Goal: Task Accomplishment & Management: Manage account settings

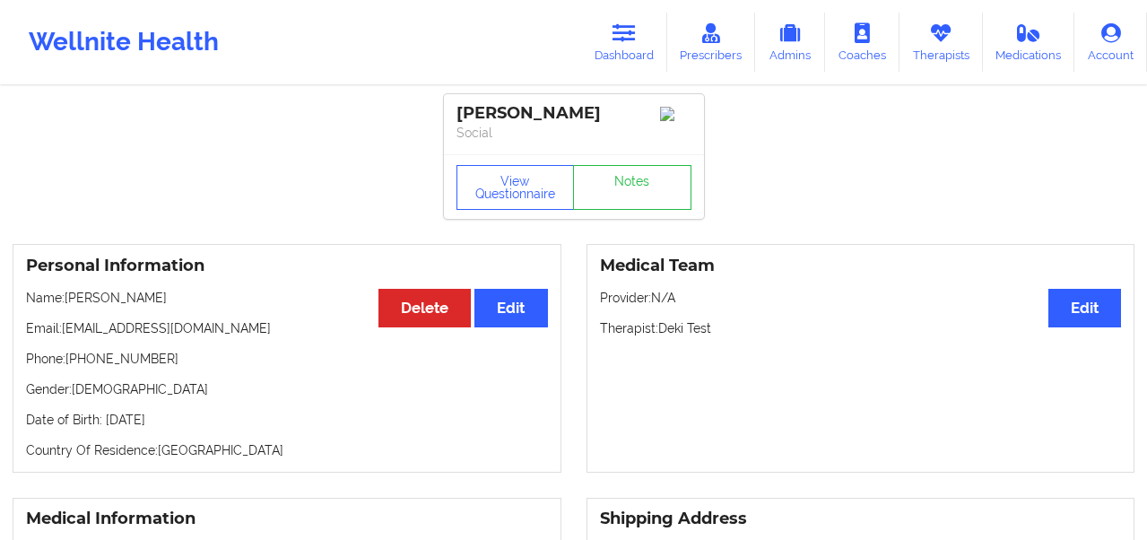
click at [618, 28] on icon at bounding box center [624, 33] width 23 height 20
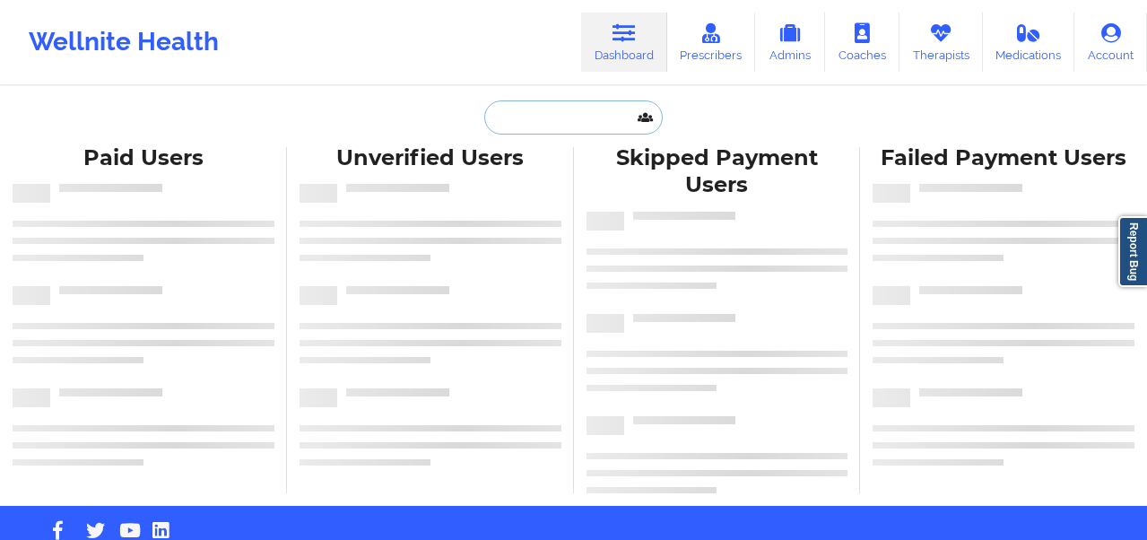
click at [513, 115] on input "text" at bounding box center [573, 117] width 178 height 34
paste input "[PERSON_NAME]"
type input "[PERSON_NAME]"
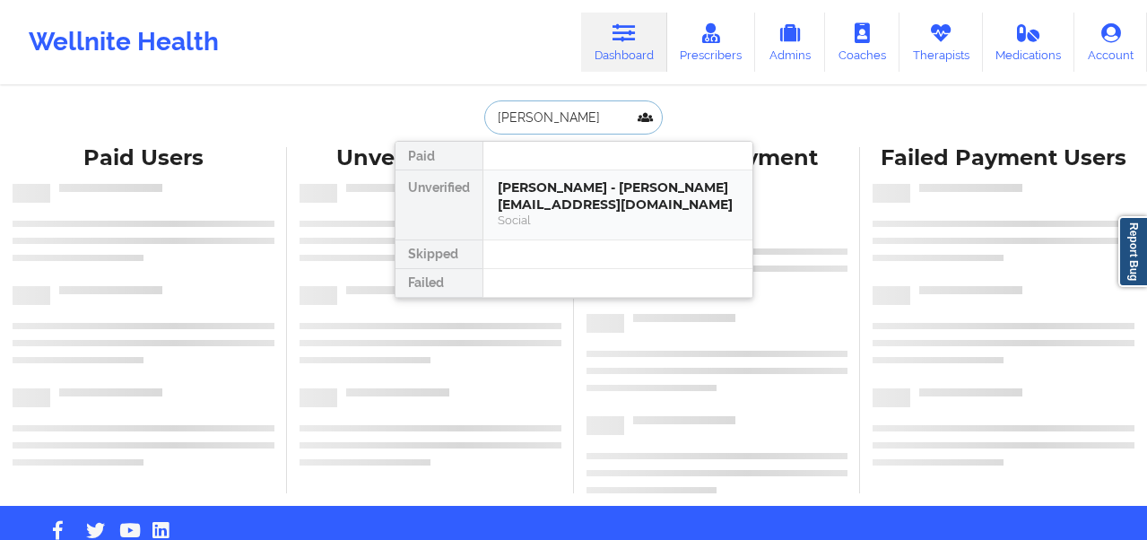
click at [540, 195] on div "[PERSON_NAME] - [PERSON_NAME][EMAIL_ADDRESS][DOMAIN_NAME]" at bounding box center [618, 195] width 240 height 33
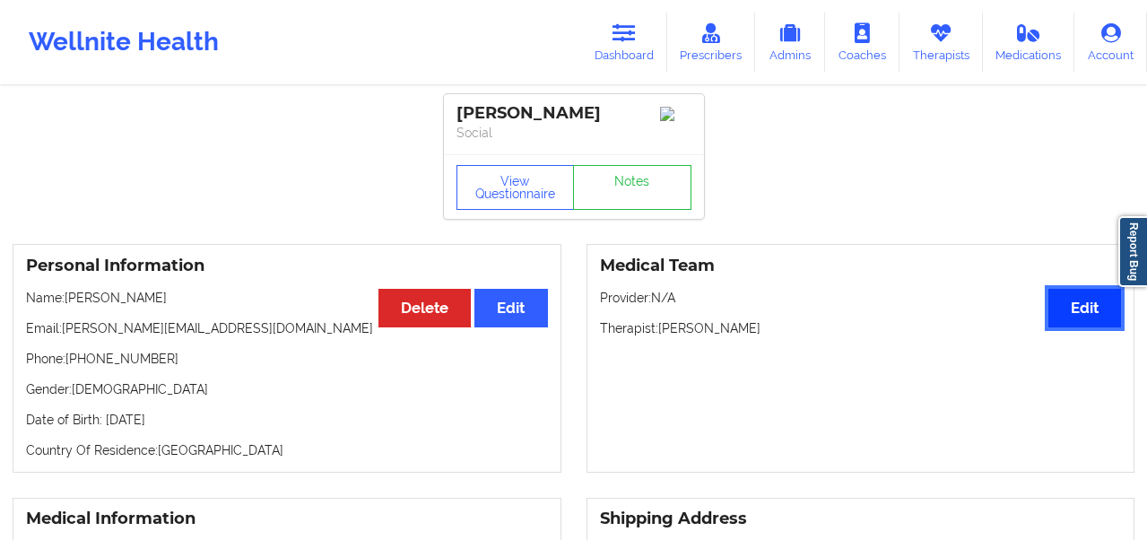
click at [1083, 315] on button "Edit" at bounding box center [1085, 308] width 73 height 39
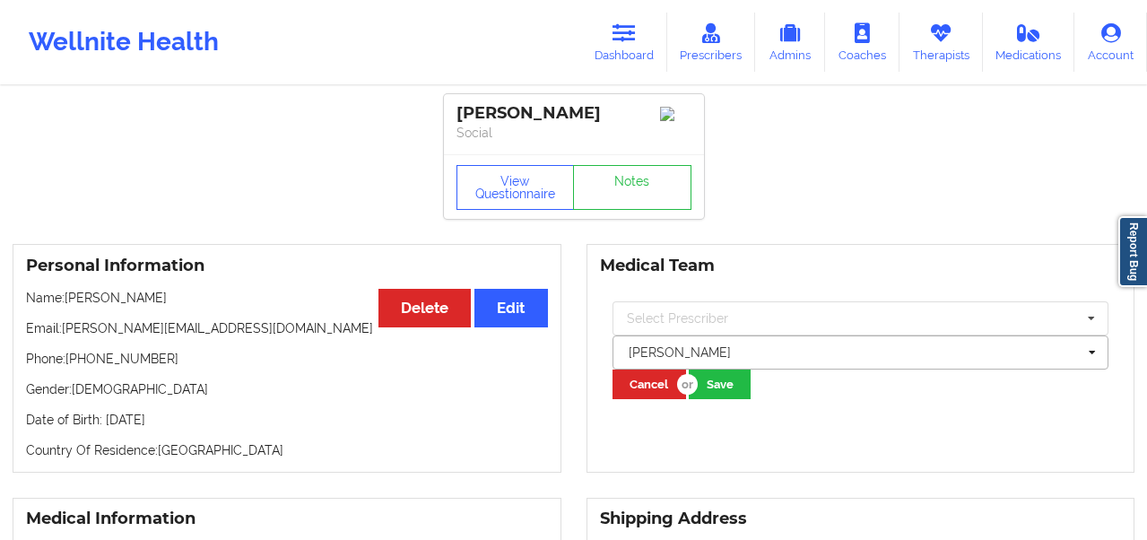
click at [667, 360] on div at bounding box center [853, 353] width 449 height 22
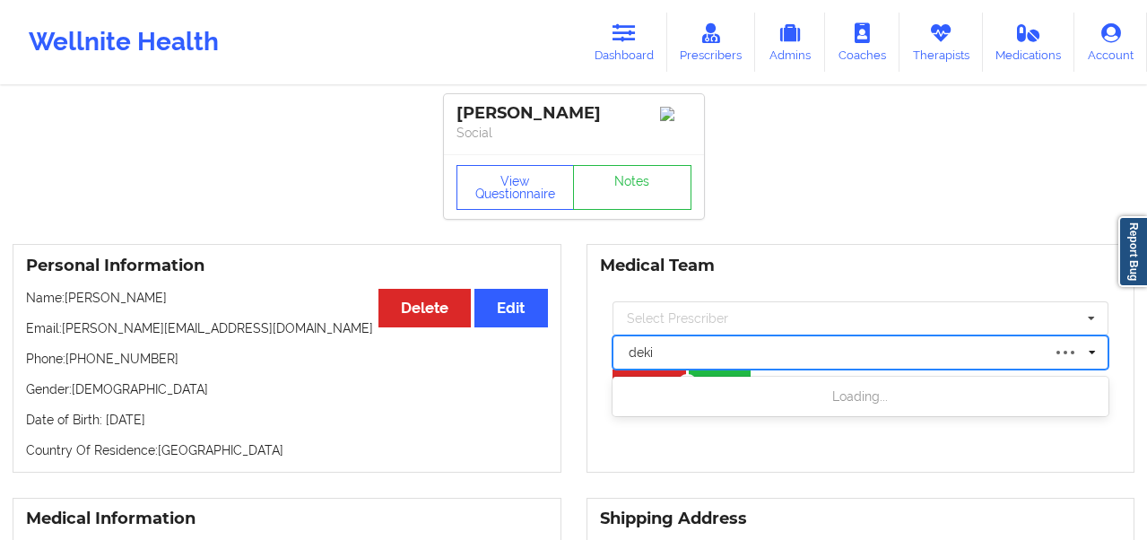
type input "deki"
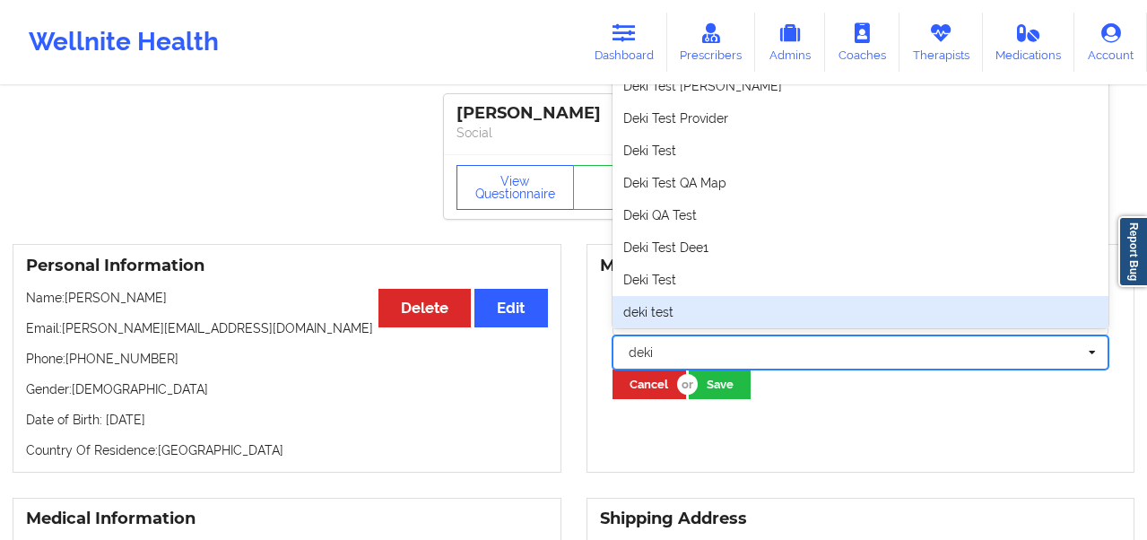
click at [654, 312] on div "deki test" at bounding box center [861, 312] width 497 height 32
type input "deki"
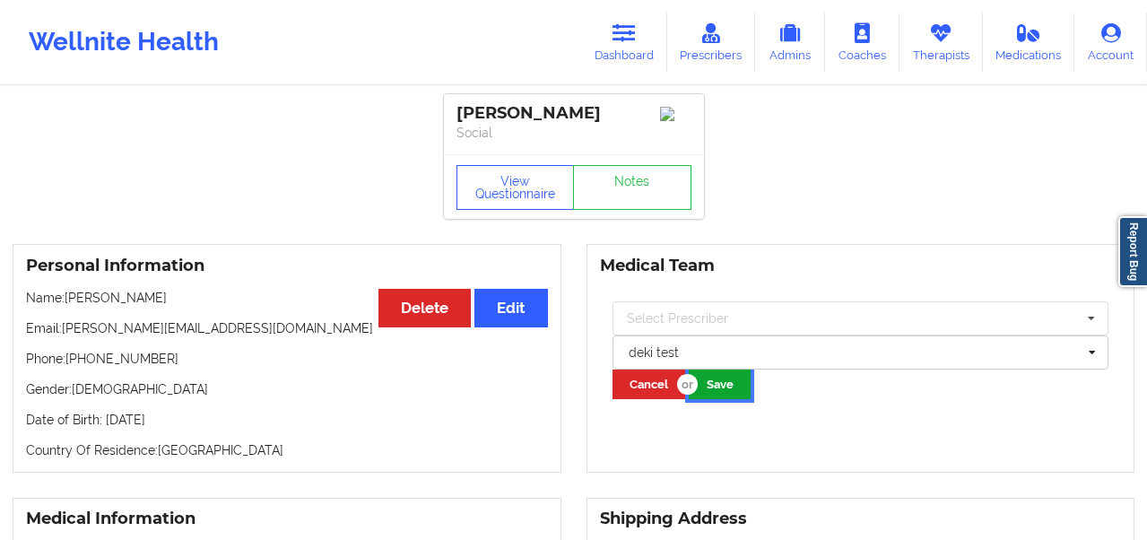
click at [721, 394] on button "Save" at bounding box center [720, 385] width 62 height 30
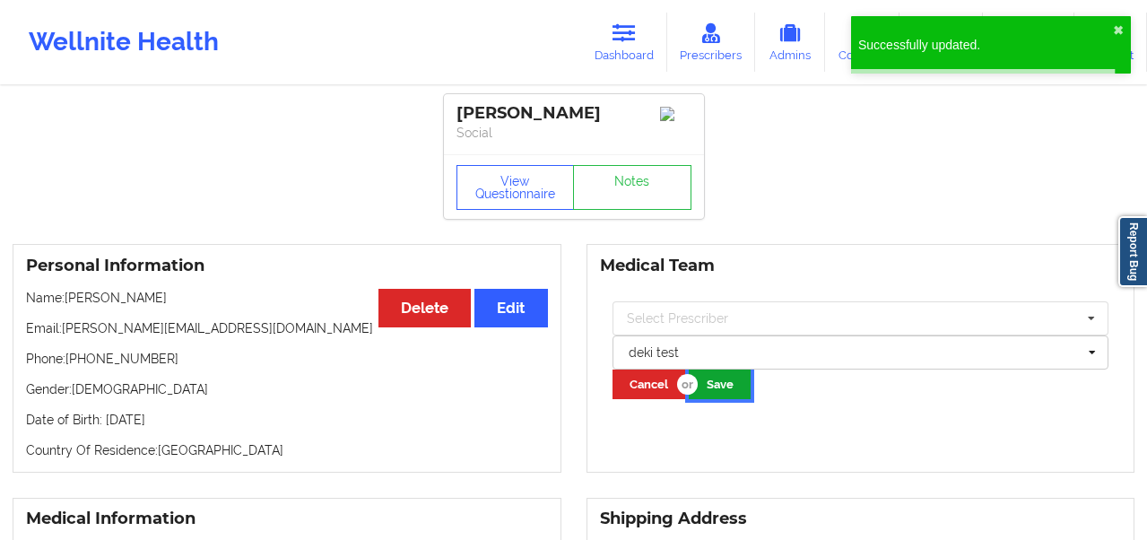
click at [727, 399] on button "Save" at bounding box center [720, 385] width 62 height 30
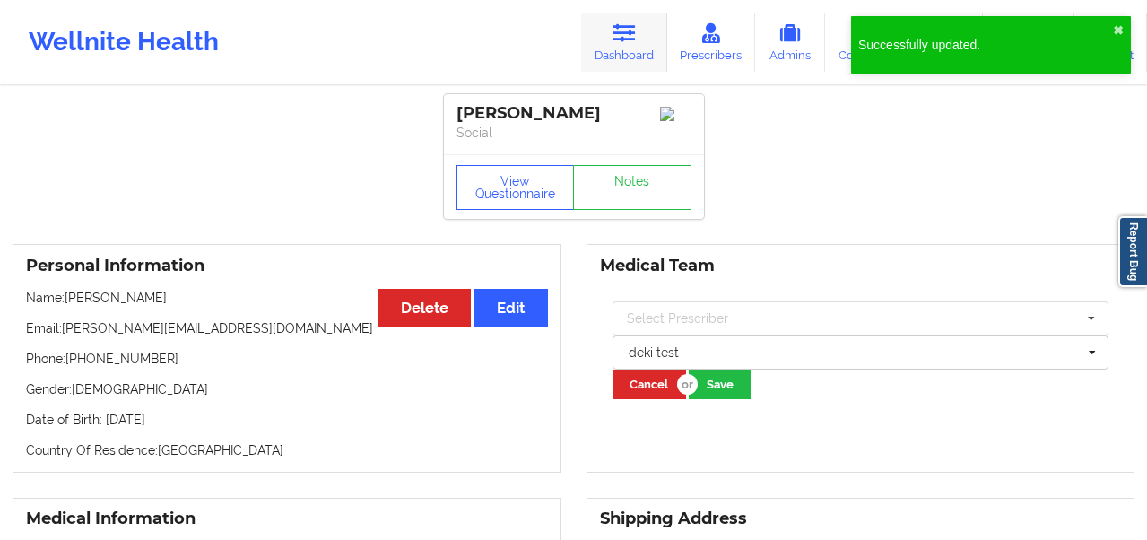
click at [625, 44] on link "Dashboard" at bounding box center [624, 42] width 86 height 59
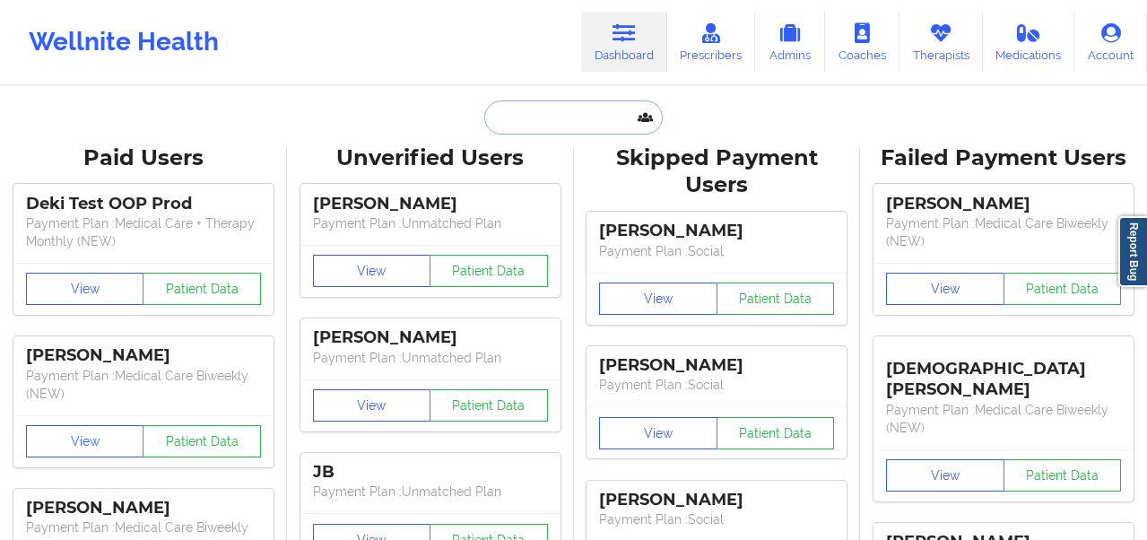
click at [559, 126] on input "text" at bounding box center [573, 117] width 178 height 34
paste input "[PERSON_NAME]"
type input "[PERSON_NAME]"
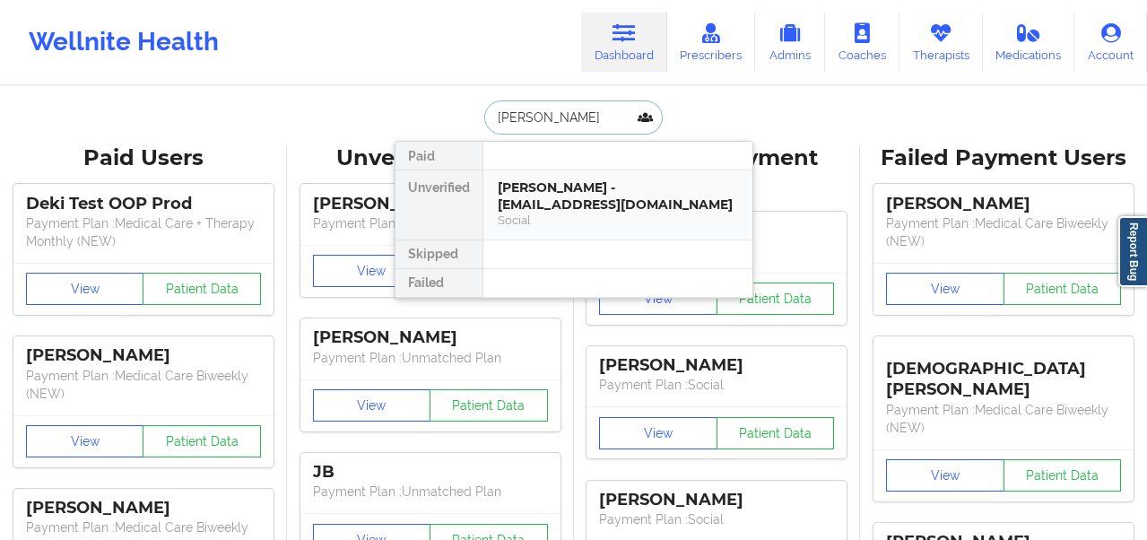
click at [542, 213] on div "Social" at bounding box center [618, 220] width 240 height 15
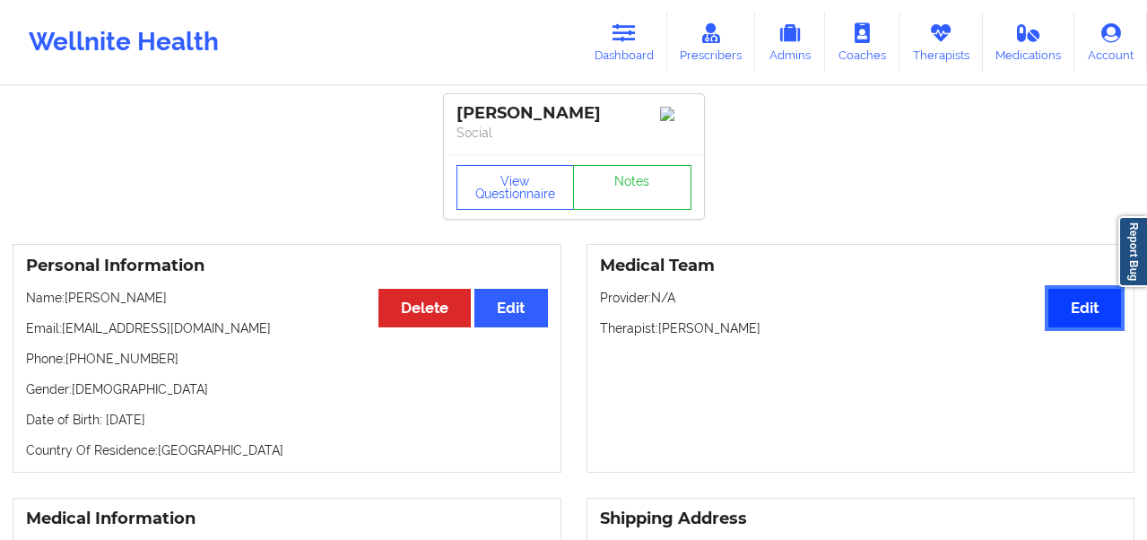
click at [1075, 315] on button "Edit" at bounding box center [1085, 308] width 73 height 39
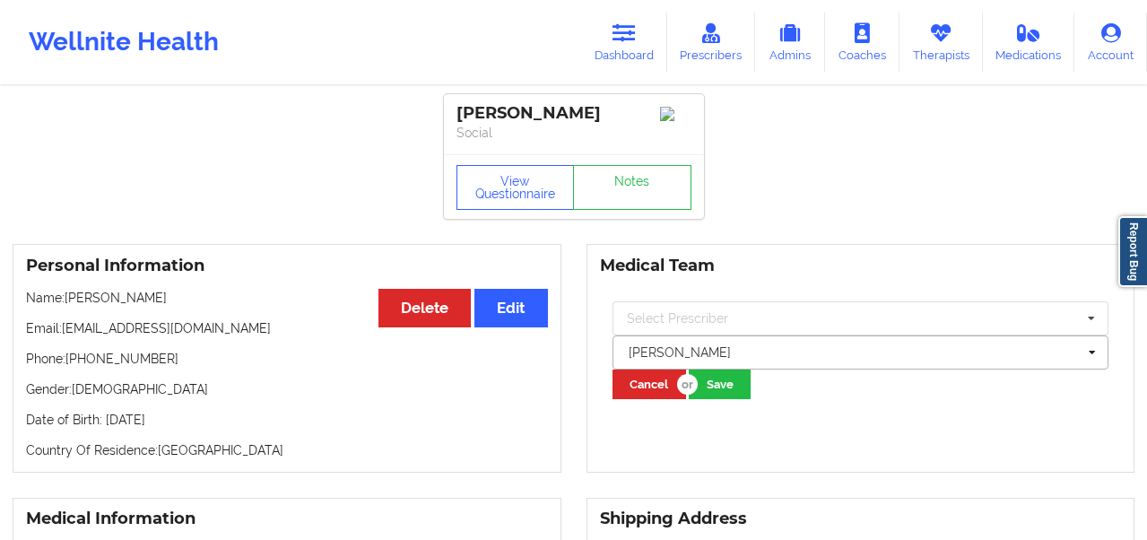
click at [860, 363] on div at bounding box center [853, 353] width 449 height 22
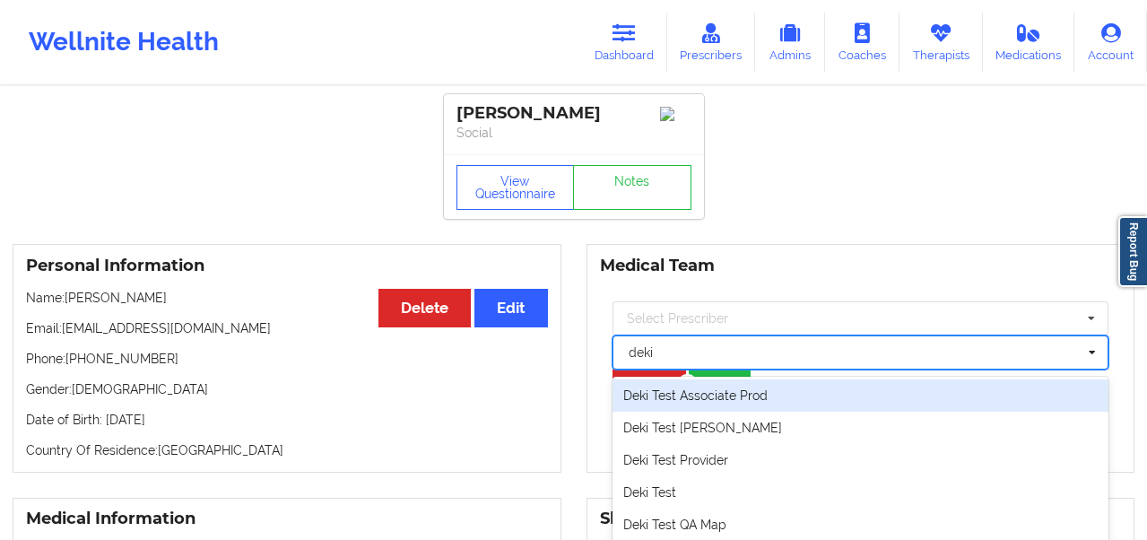
scroll to position [100, 0]
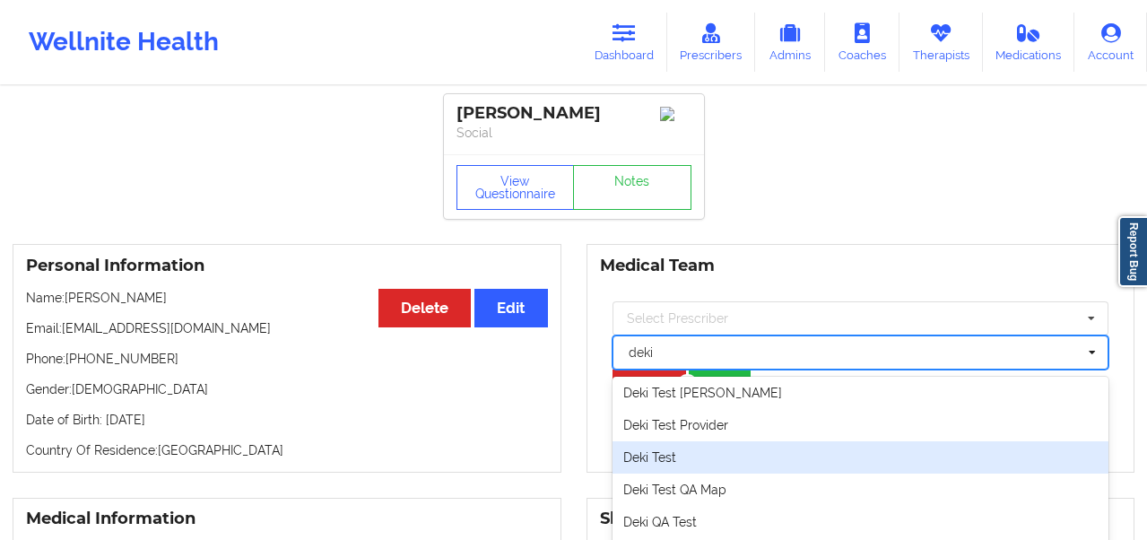
click at [688, 456] on div "Deki Test" at bounding box center [861, 457] width 497 height 32
type input "deki"
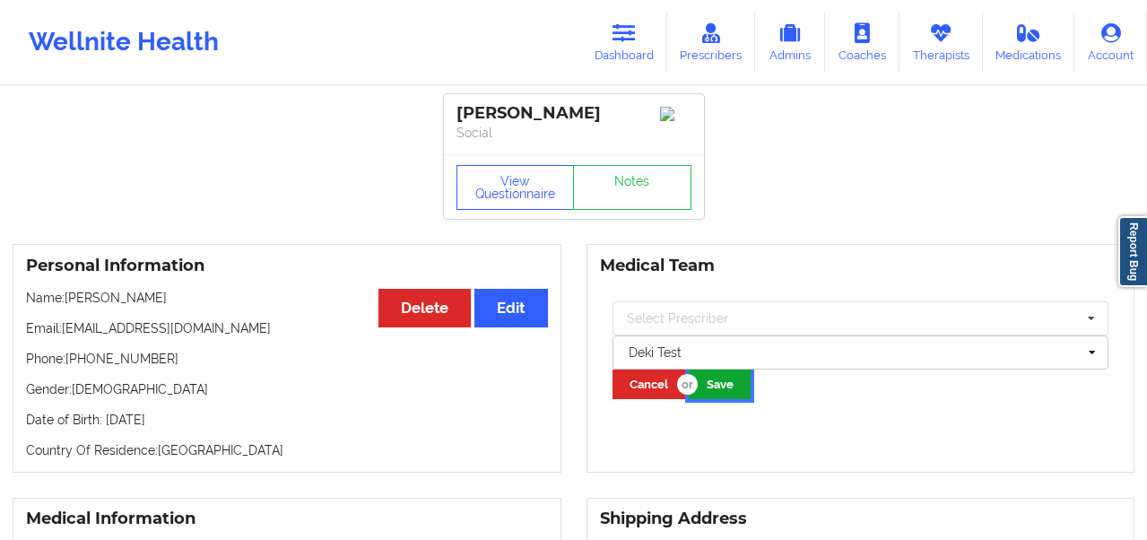
click at [726, 389] on button "Save" at bounding box center [720, 385] width 62 height 30
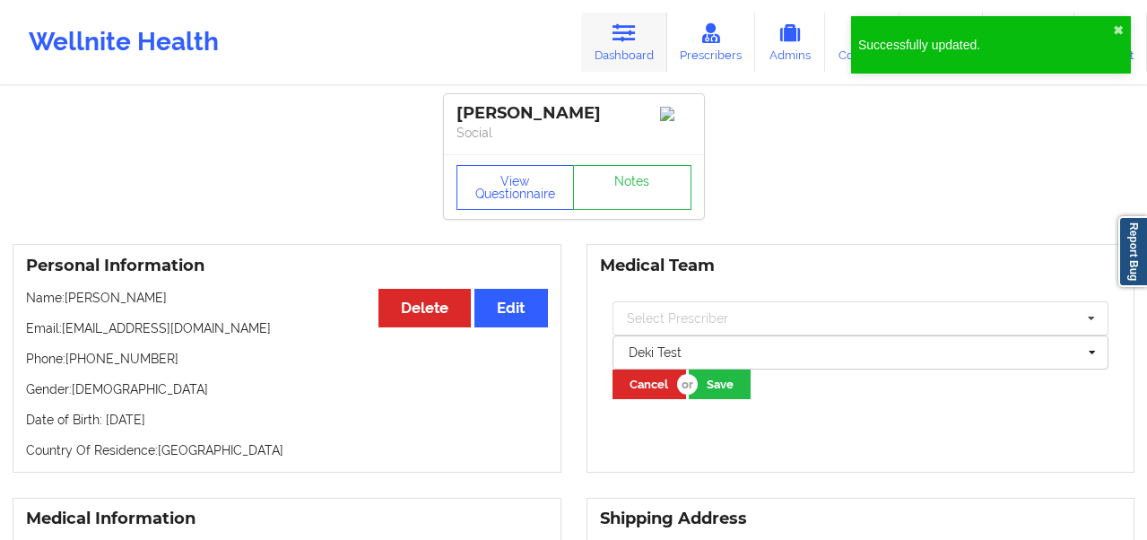
click at [633, 51] on link "Dashboard" at bounding box center [624, 42] width 86 height 59
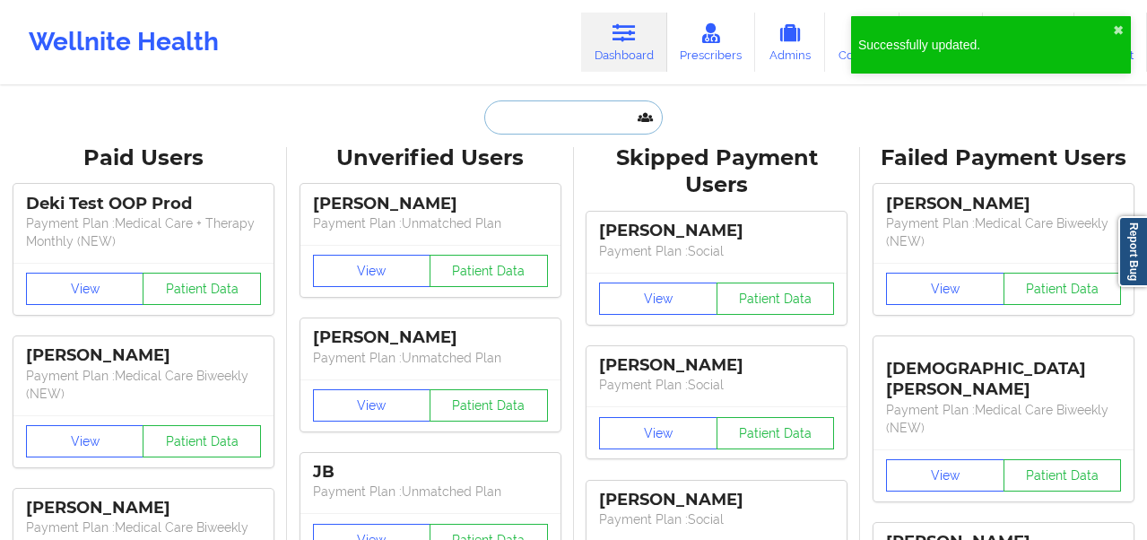
click at [545, 116] on input "text" at bounding box center [573, 117] width 178 height 34
paste input "[PERSON_NAME]"
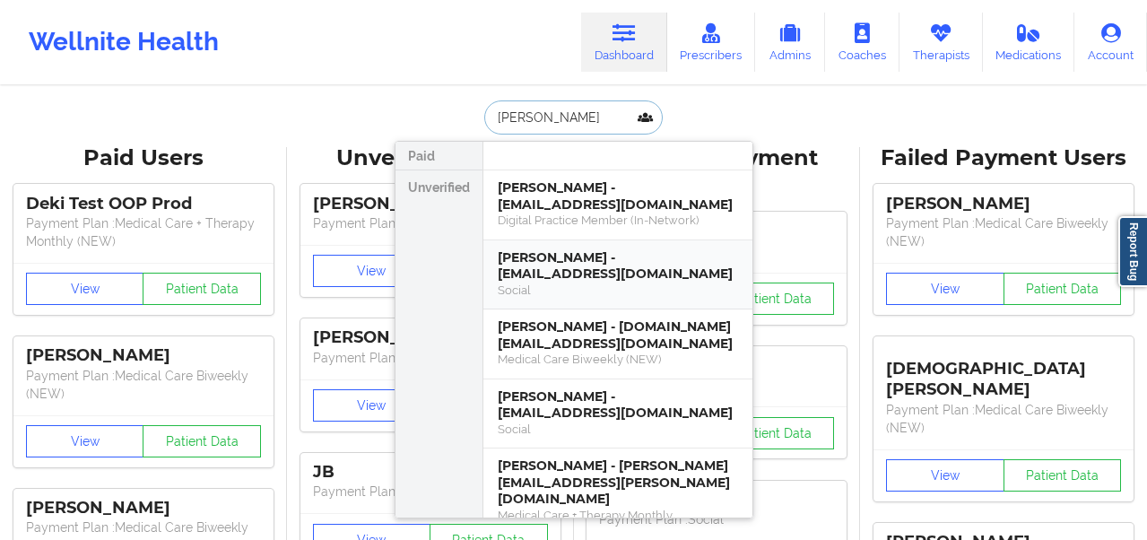
scroll to position [58, 0]
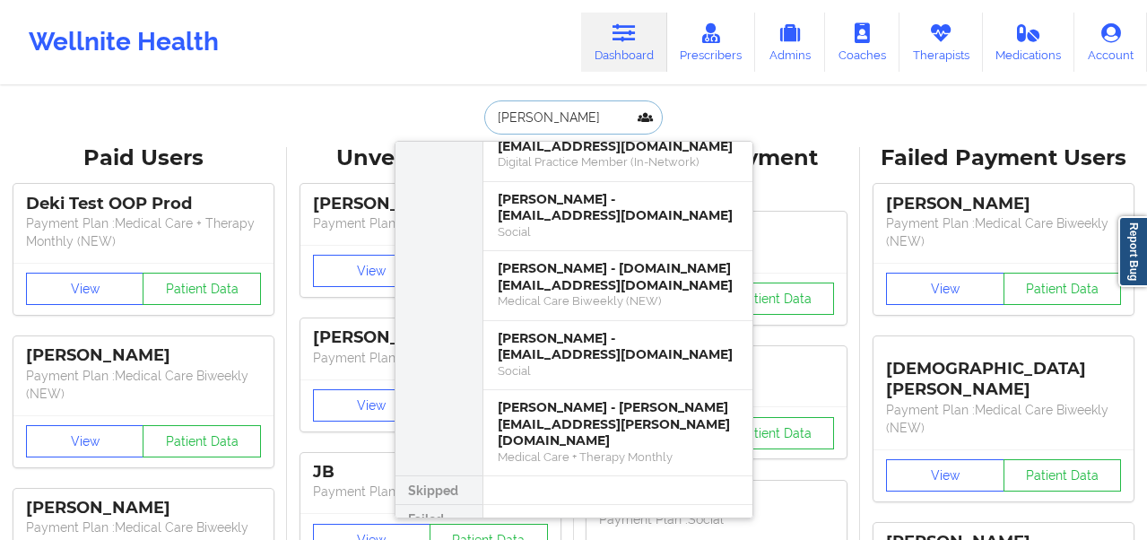
click at [555, 120] on input "[PERSON_NAME]" at bounding box center [573, 117] width 178 height 34
type input "J"
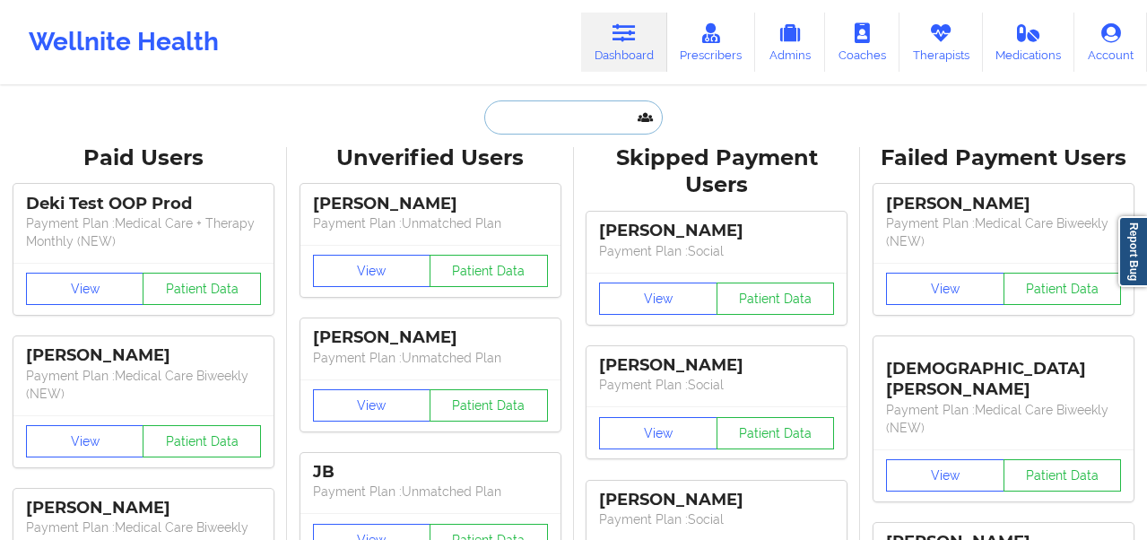
paste input "[EMAIL_ADDRESS][DOMAIN_NAME]"
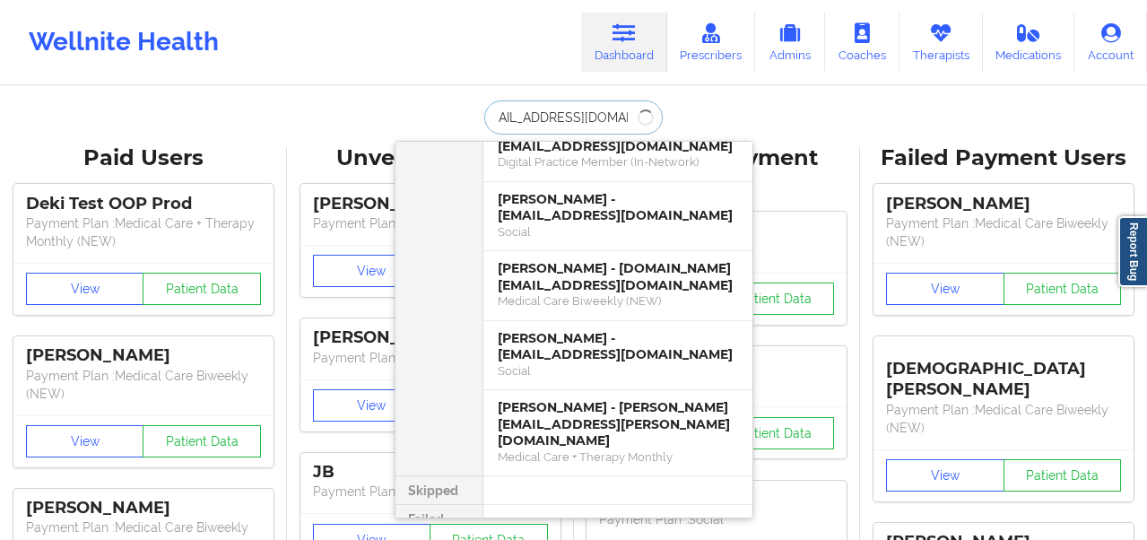
scroll to position [0, 20]
type input "[EMAIL_ADDRESS][DOMAIN_NAME]"
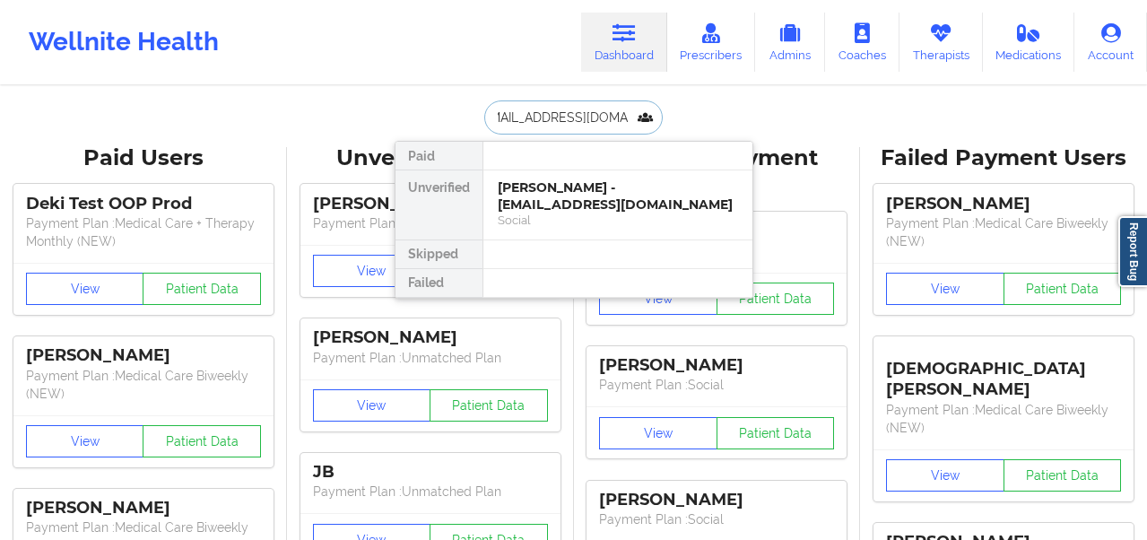
scroll to position [0, 0]
click at [562, 214] on div "Social" at bounding box center [618, 220] width 240 height 15
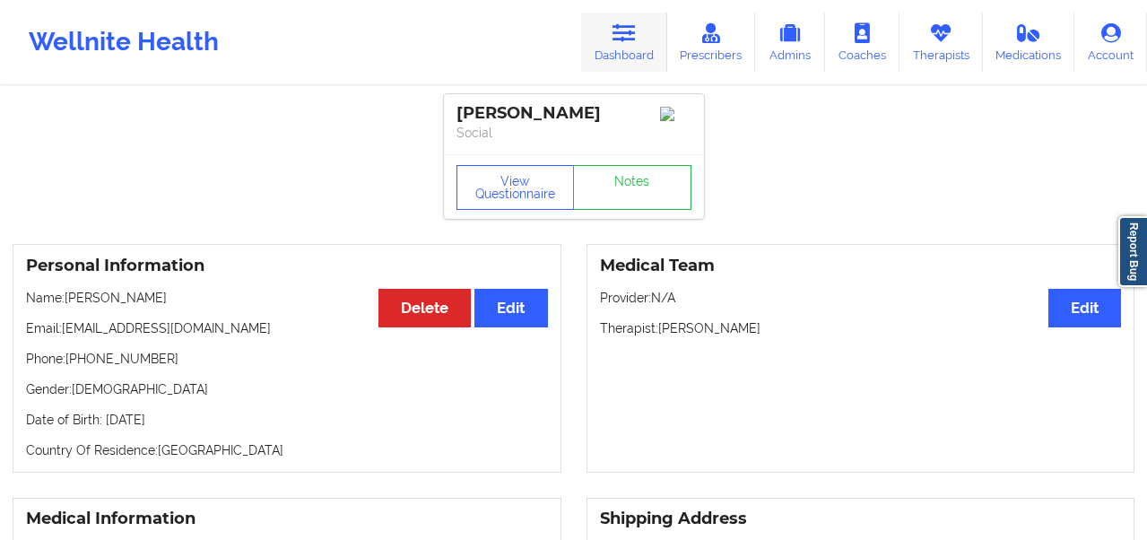
click at [625, 39] on icon at bounding box center [624, 33] width 23 height 20
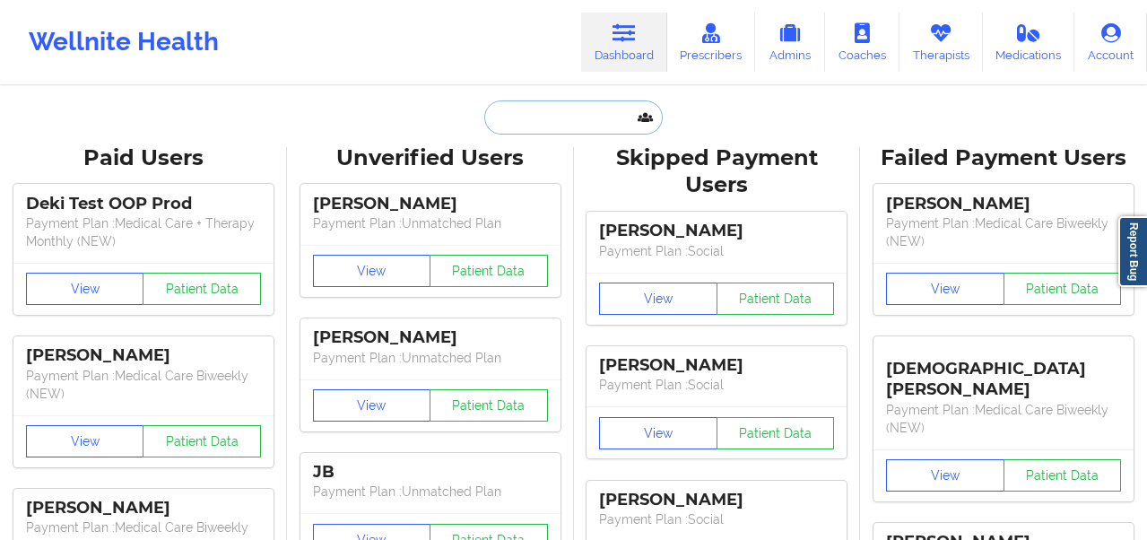
click at [527, 125] on input "text" at bounding box center [573, 117] width 178 height 34
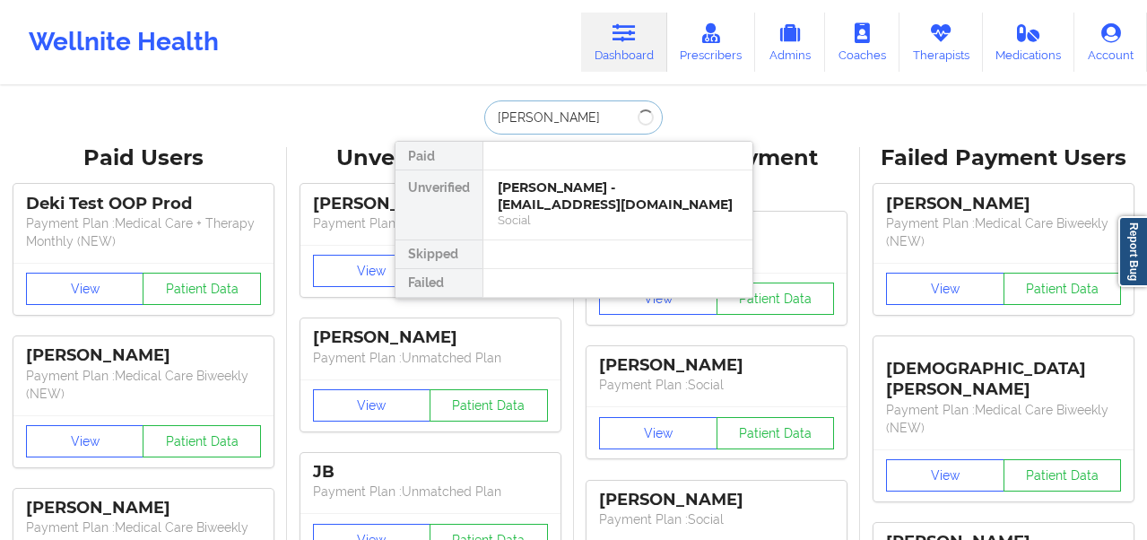
type input "[PERSON_NAME] dam"
click at [539, 192] on div "[PERSON_NAME] - [EMAIL_ADDRESS][DOMAIN_NAME]" at bounding box center [618, 195] width 240 height 33
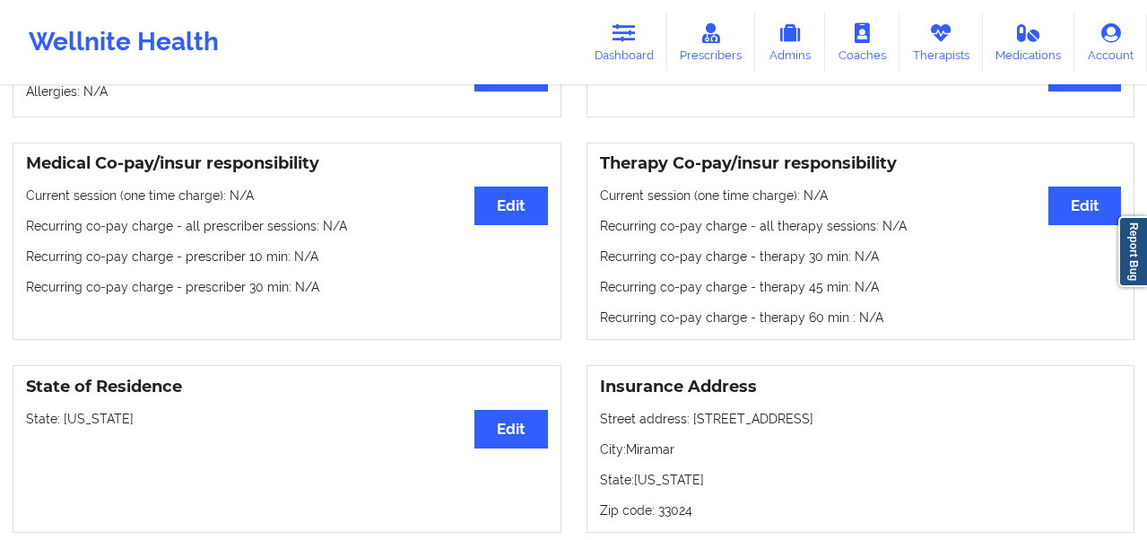
scroll to position [523, 0]
